Goal: Information Seeking & Learning: Learn about a topic

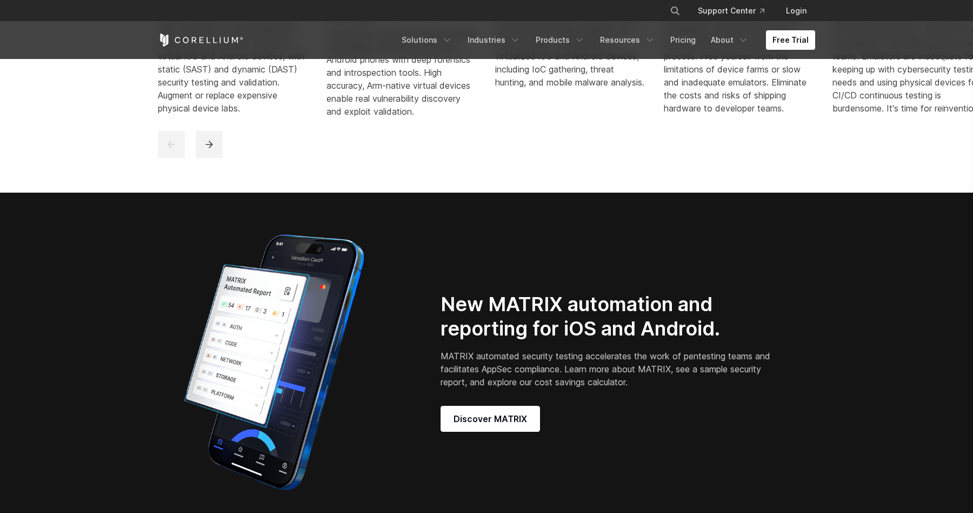
scroll to position [984, 0]
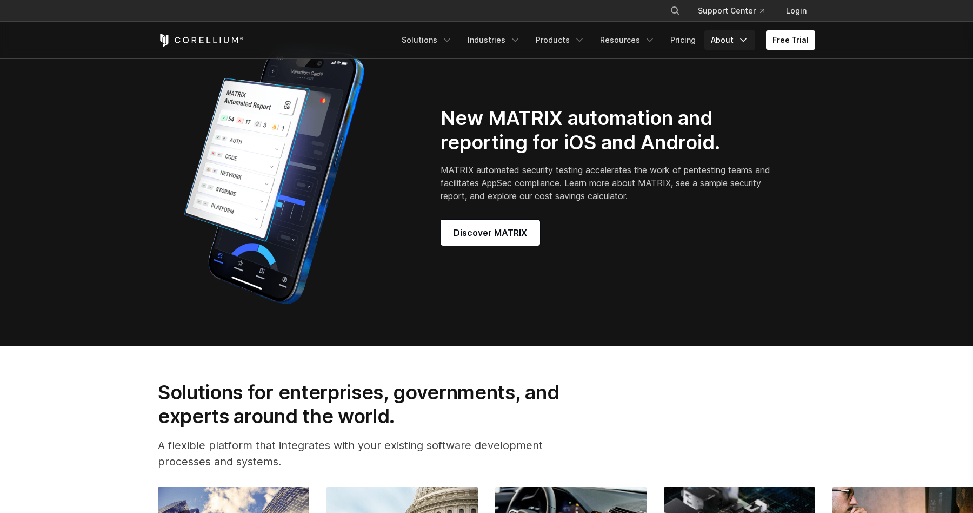
click at [727, 47] on link "About" at bounding box center [730, 39] width 51 height 19
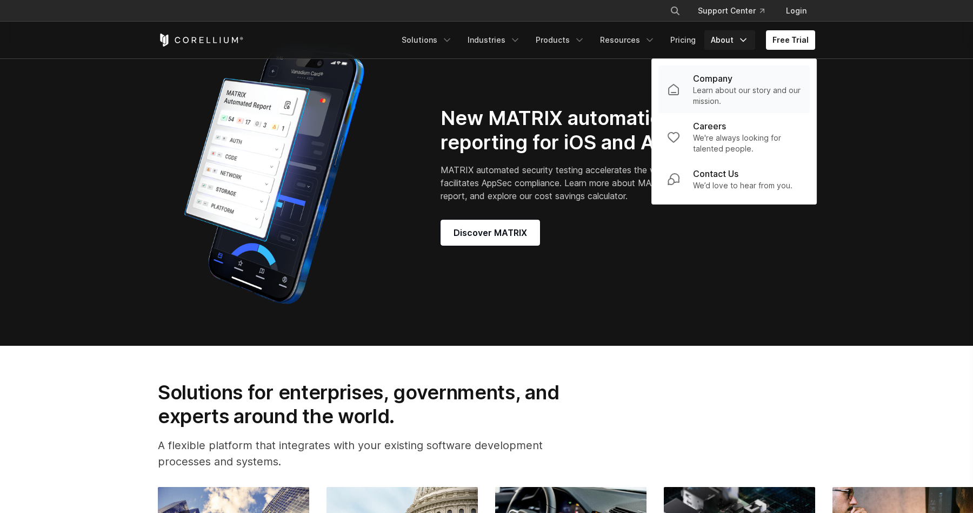
click at [705, 85] on p "Learn about our story and our mission." at bounding box center [747, 96] width 108 height 22
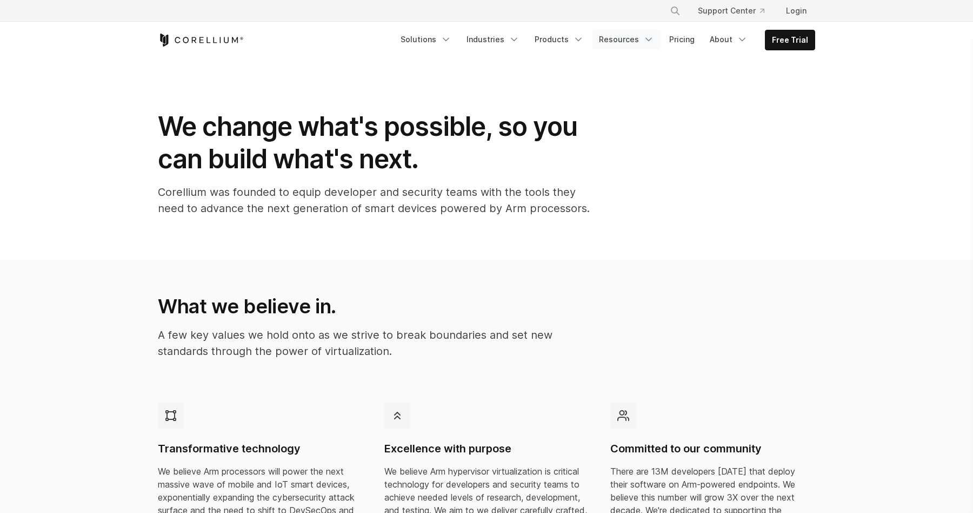
click at [627, 36] on link "Resources" at bounding box center [627, 39] width 68 height 19
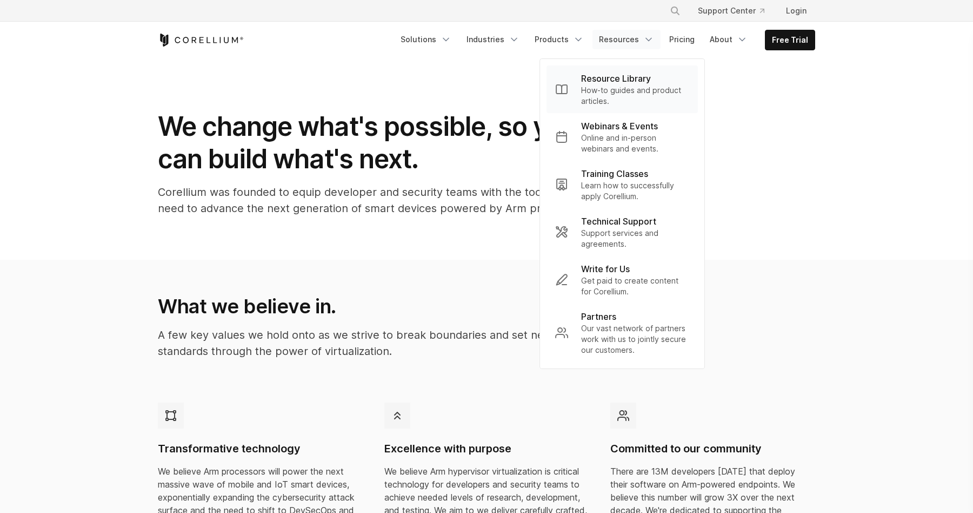
click at [614, 77] on p "Resource Library" at bounding box center [616, 78] width 70 height 13
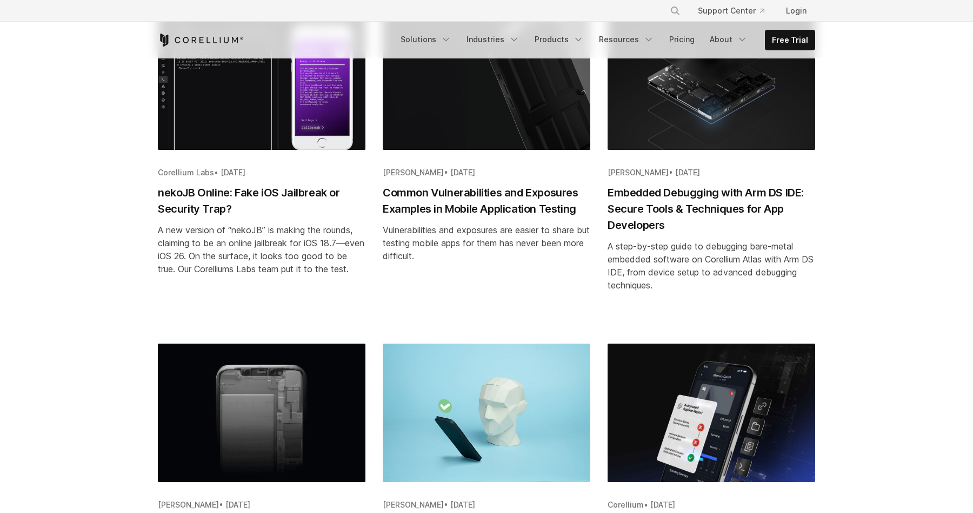
scroll to position [65, 0]
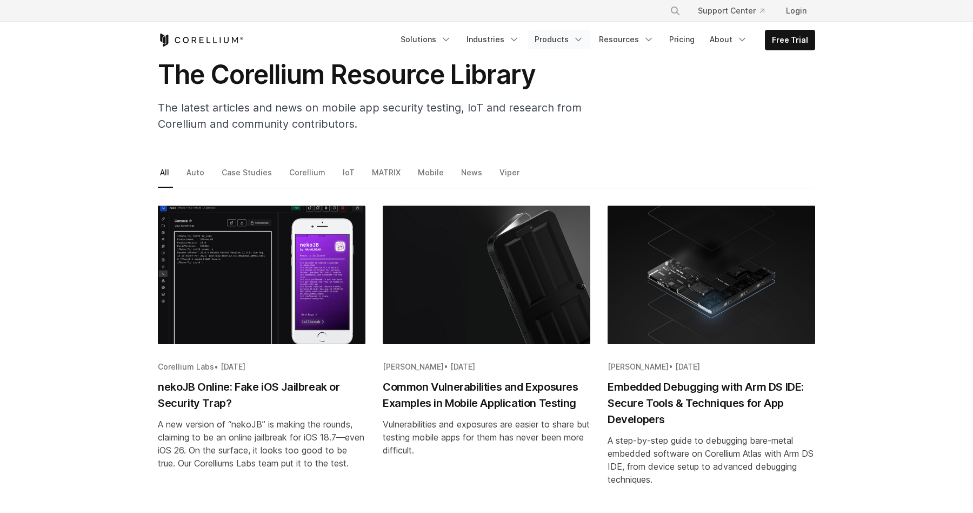
click at [576, 38] on link "Products" at bounding box center [559, 39] width 62 height 19
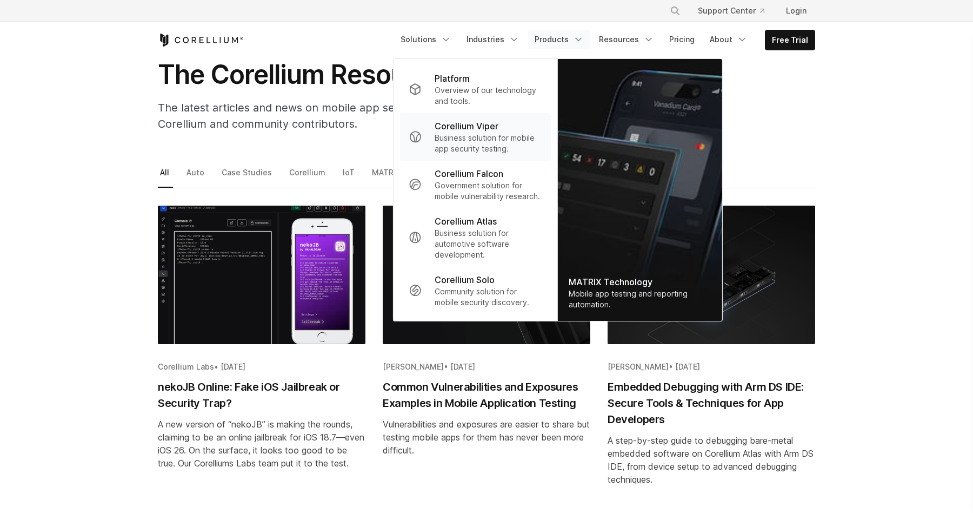
click at [477, 127] on p "Corellium Viper" at bounding box center [467, 126] width 64 height 13
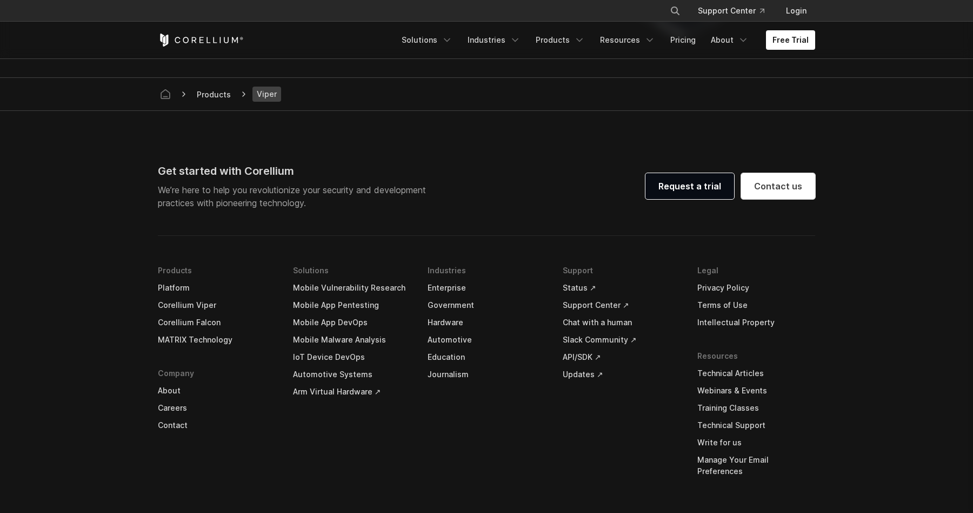
scroll to position [3180, 0]
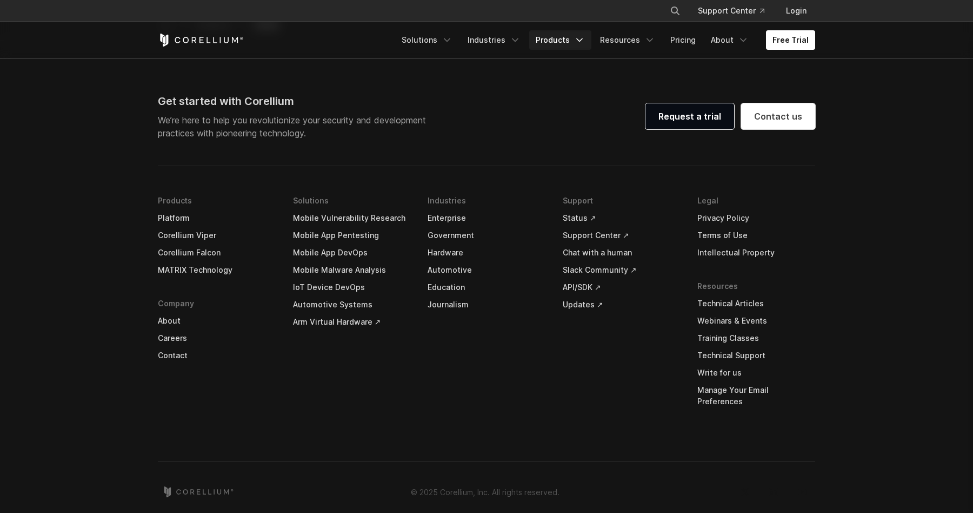
click at [561, 41] on link "Products" at bounding box center [560, 39] width 62 height 19
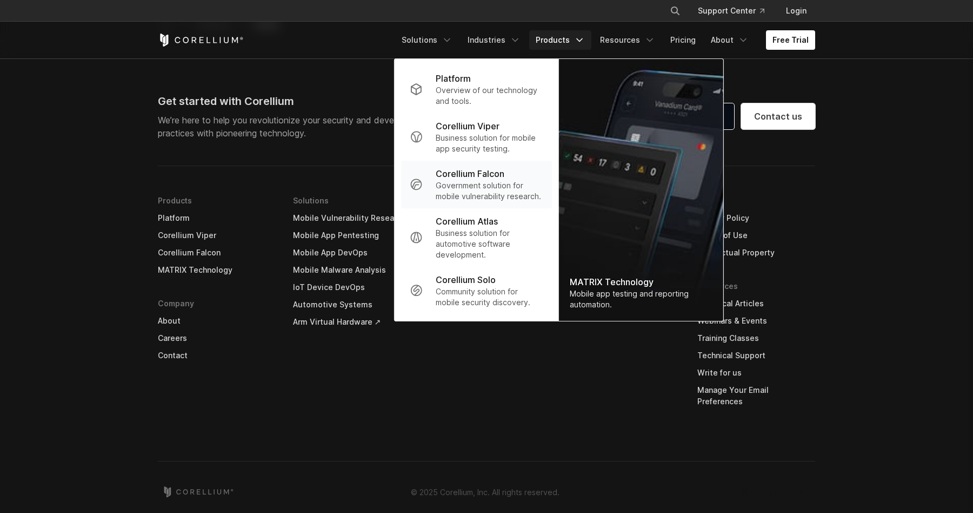
click at [479, 188] on p "Government solution for mobile vulnerability research." at bounding box center [490, 191] width 108 height 22
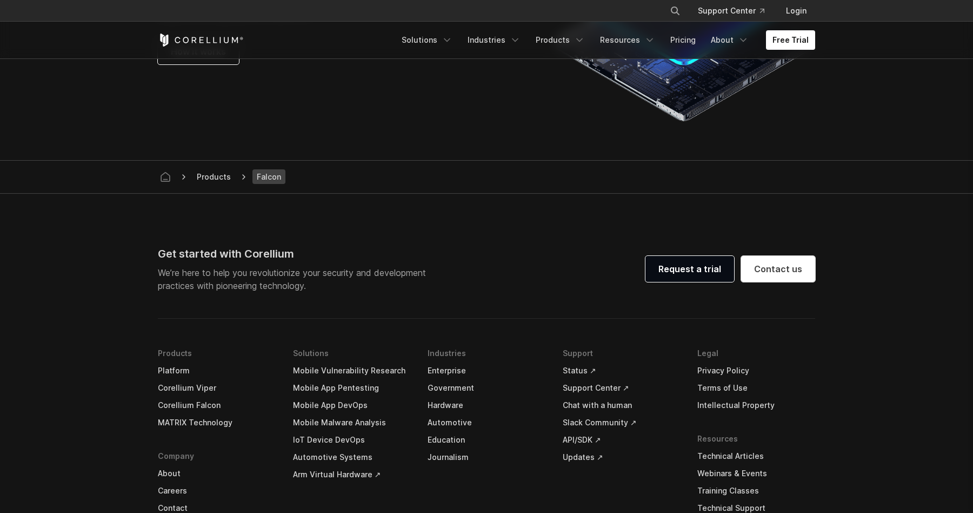
scroll to position [3209, 0]
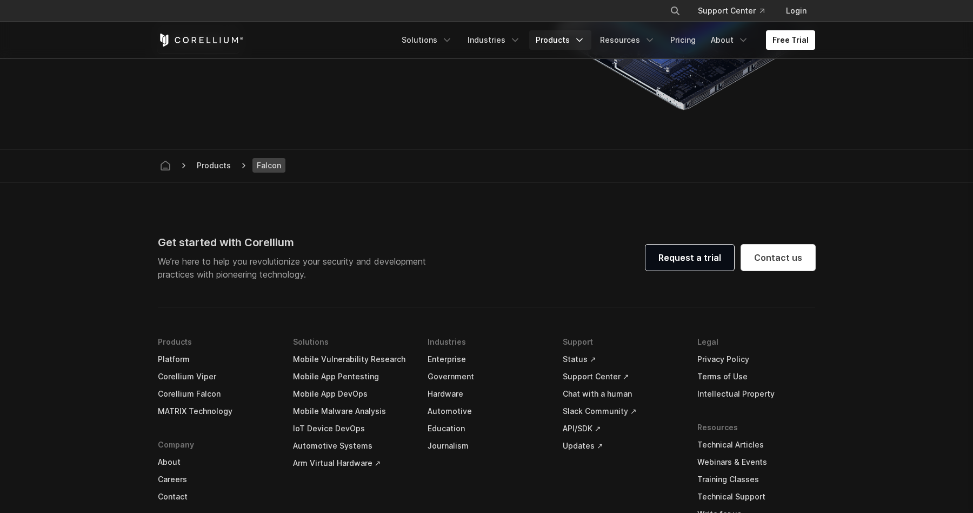
click at [563, 34] on link "Products" at bounding box center [560, 39] width 62 height 19
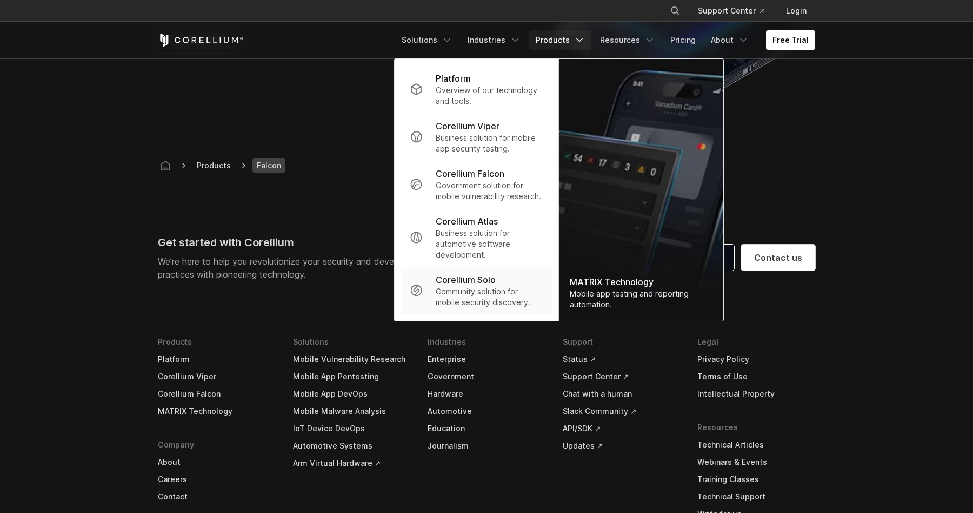
click at [482, 290] on p "Community solution for mobile security discovery." at bounding box center [490, 297] width 108 height 22
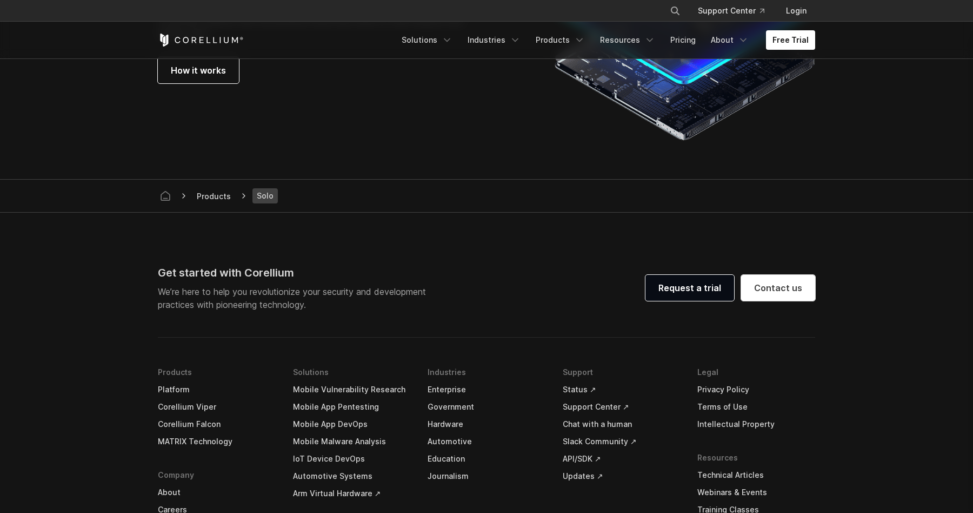
scroll to position [2054, 0]
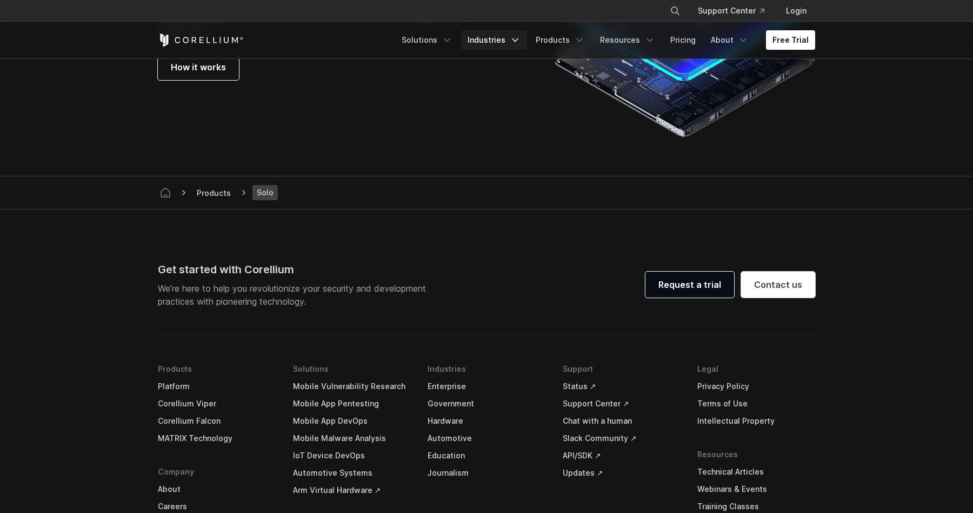
click at [493, 32] on link "Industries" at bounding box center [494, 39] width 66 height 19
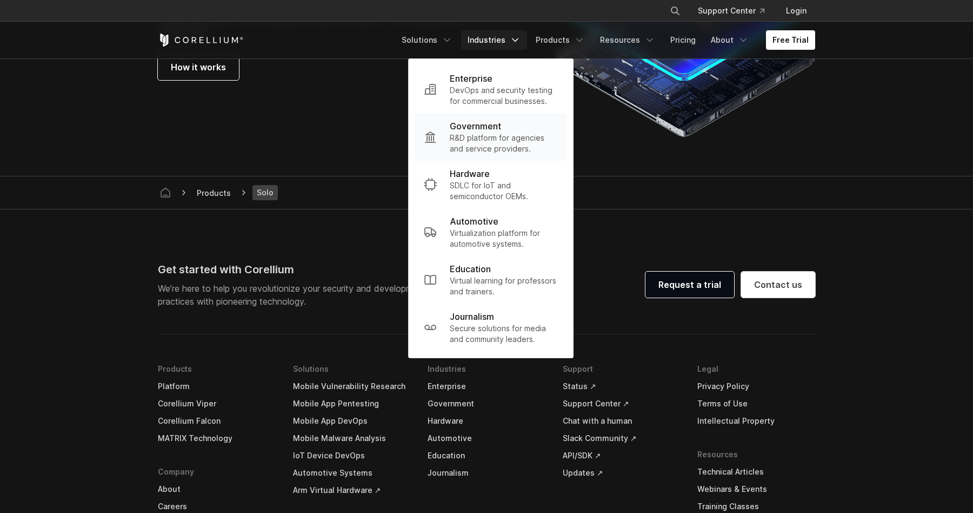
click at [461, 136] on p "R&D platform for agencies and service providers." at bounding box center [504, 143] width 108 height 22
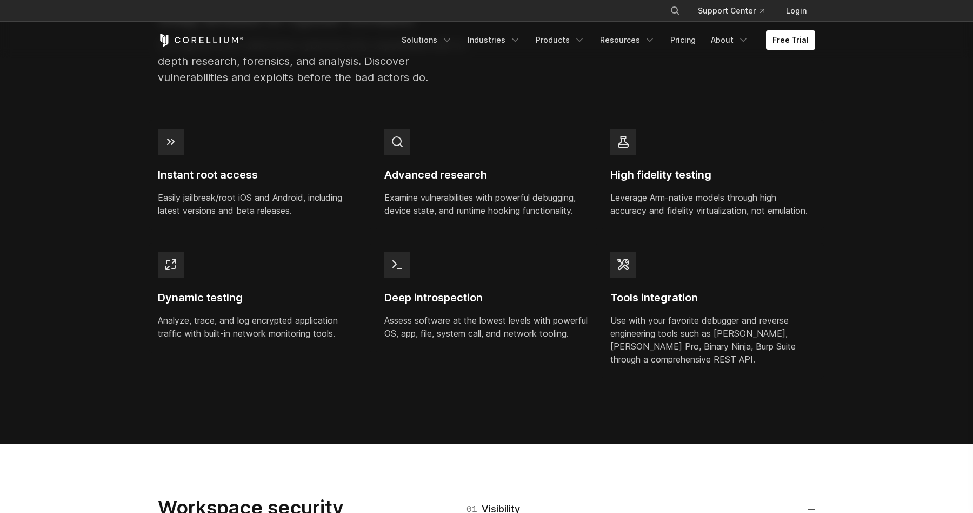
scroll to position [1114, 0]
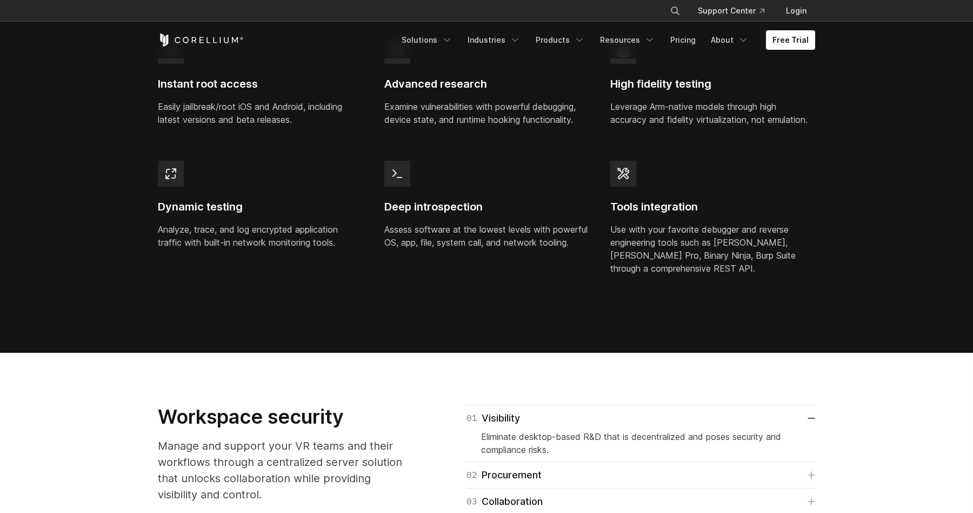
click at [212, 40] on icon "Corellium Home" at bounding box center [201, 40] width 86 height 13
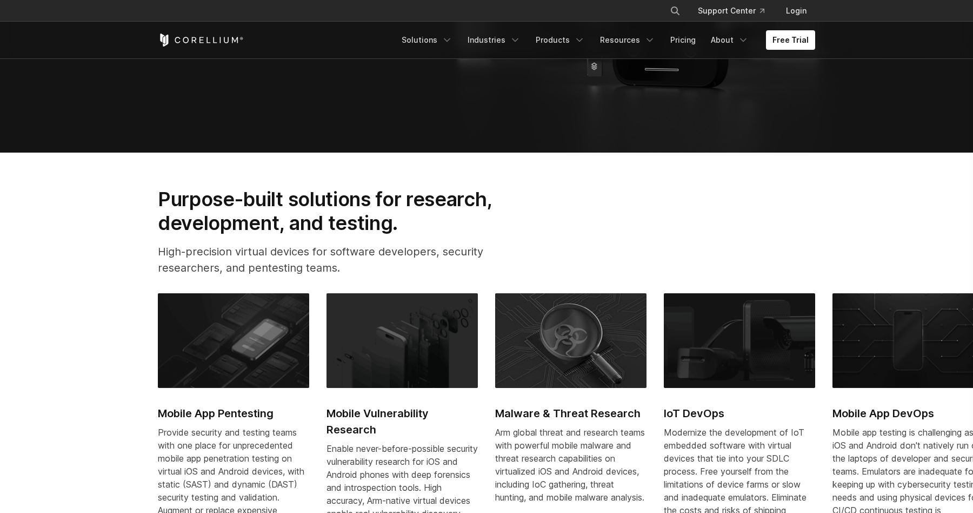
scroll to position [389, 0]
